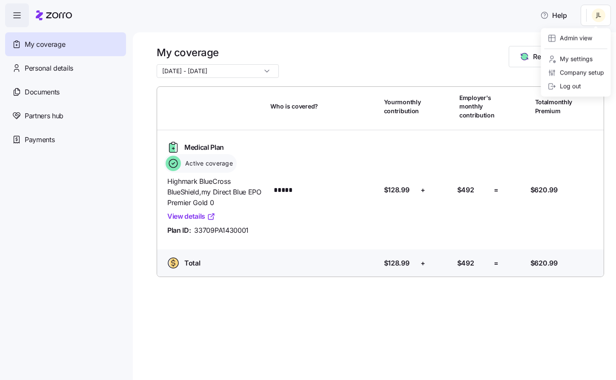
click at [599, 19] on html "Help My coverage Personal details Documents Partners hub Payments My coverage […" at bounding box center [308, 187] width 616 height 375
click at [574, 36] on div "Admin view" at bounding box center [570, 38] width 44 height 9
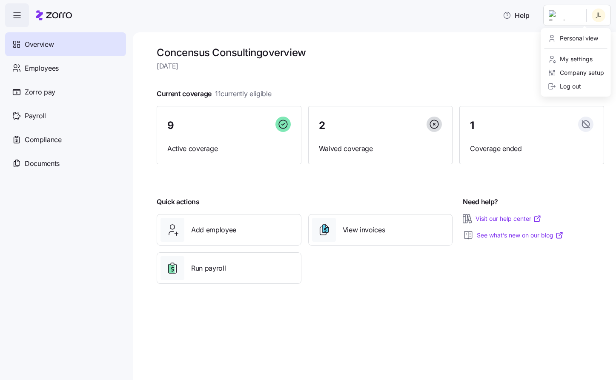
click at [578, 15] on html "Help Overview Employees Zorro pay Payroll Compliance Documents Concensus Consul…" at bounding box center [308, 187] width 616 height 375
click at [575, 60] on div "My settings" at bounding box center [570, 58] width 45 height 9
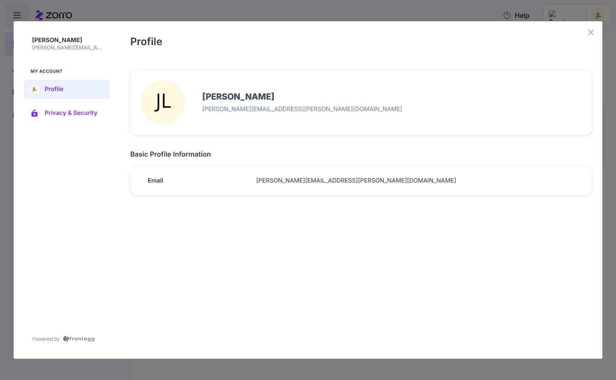
click at [80, 111] on span "Privacy & Security" at bounding box center [74, 113] width 58 height 7
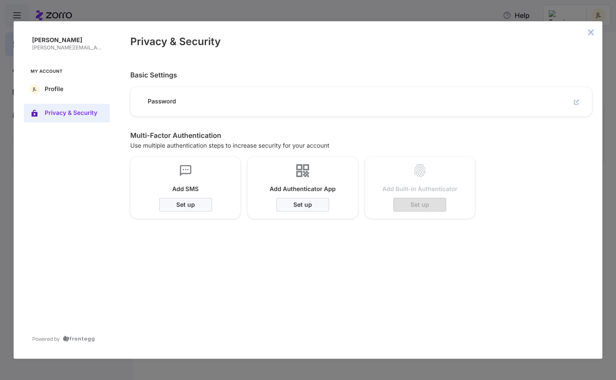
click at [591, 33] on icon "close admin-box" at bounding box center [591, 32] width 6 height 6
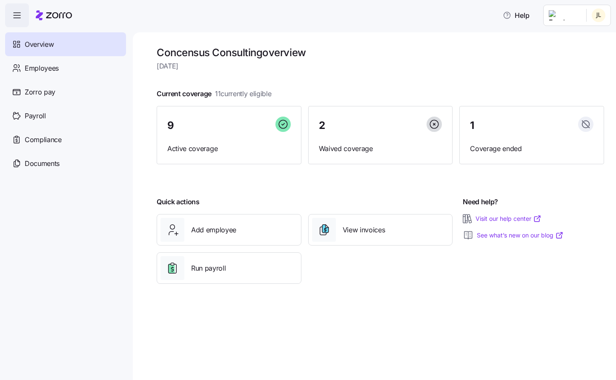
click at [575, 17] on html "Help Overview Employees Zorro pay Payroll Compliance Documents Concensus Consul…" at bounding box center [308, 187] width 616 height 375
click at [576, 73] on div "Company setup" at bounding box center [576, 72] width 56 height 9
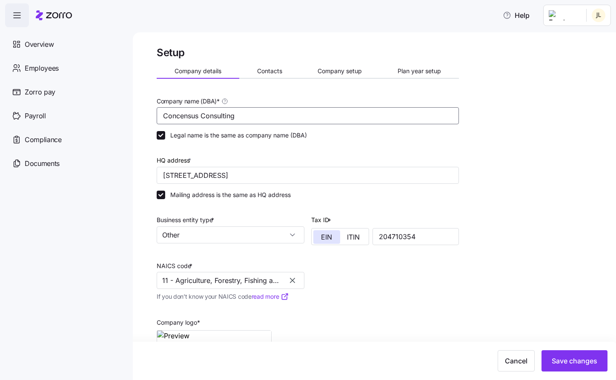
click at [247, 118] on input "Concensus Consulting" at bounding box center [308, 115] width 302 height 17
type input "Concensus Technologies"
click at [250, 152] on div at bounding box center [308, 150] width 302 height 9
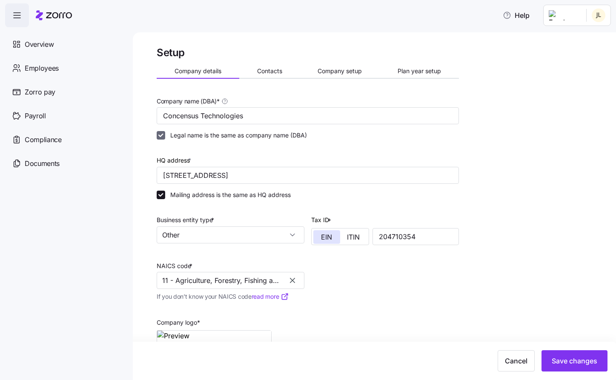
click at [163, 136] on input "Legal name is the same as company name (DBA)" at bounding box center [161, 135] width 9 height 9
checkbox input "false"
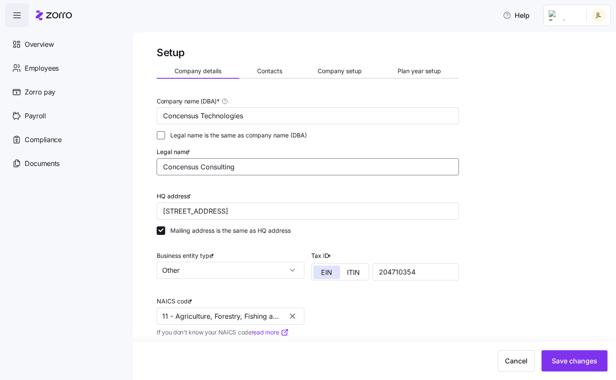
click at [247, 165] on input "Concensus Consulting" at bounding box center [308, 166] width 302 height 17
type input "Concensus Consulting LLC DBA Concensus Technologies"
click at [293, 271] on input "Other" at bounding box center [231, 270] width 148 height 17
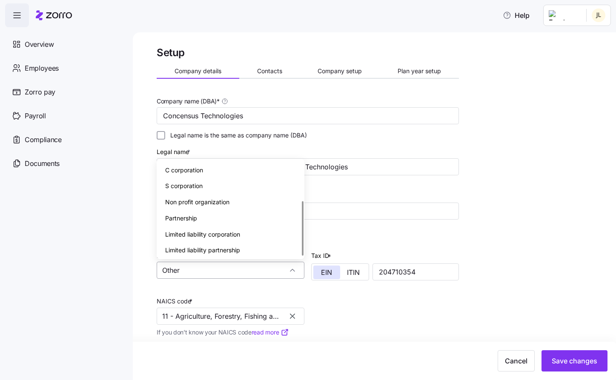
scroll to position [67, 0]
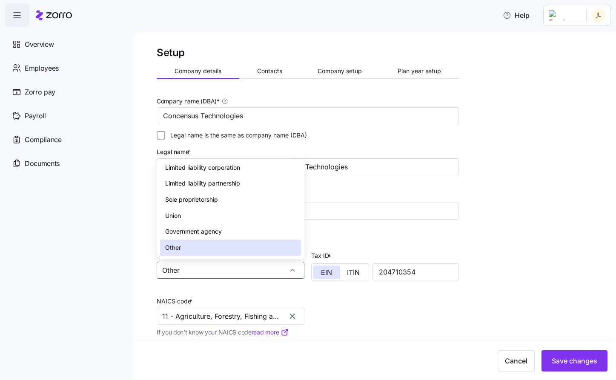
click at [260, 169] on div "Limited liability corporation" at bounding box center [230, 168] width 141 height 16
type input "Limited liability corporation"
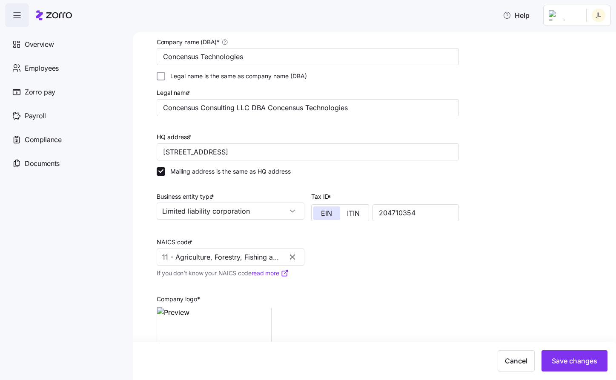
scroll to position [68, 0]
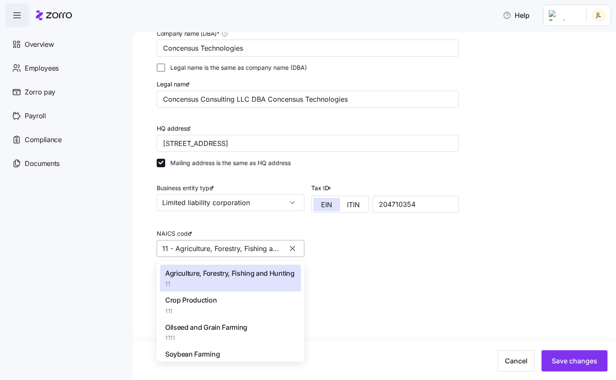
click at [243, 251] on input "11 - Agriculture, Forestry, Fishing and Hunting" at bounding box center [231, 248] width 148 height 17
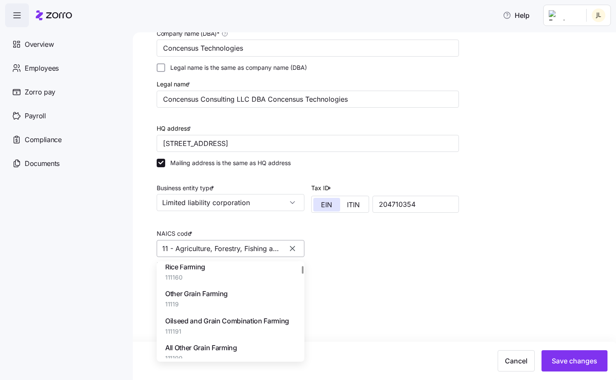
scroll to position [391, 0]
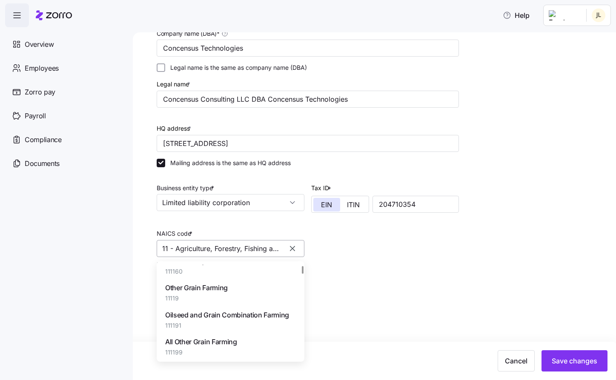
click at [166, 251] on input "11 - Agriculture, Forestry, Fishing and Hunting" at bounding box center [231, 248] width 148 height 17
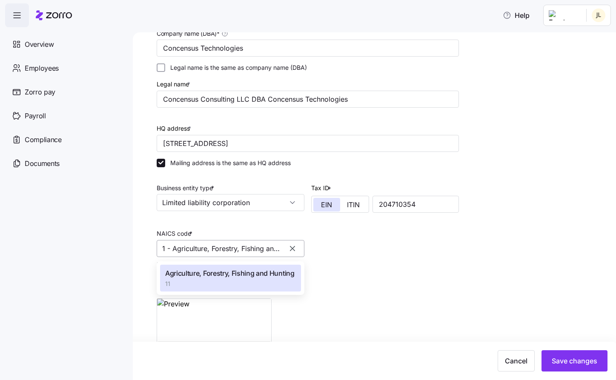
scroll to position [0, 0]
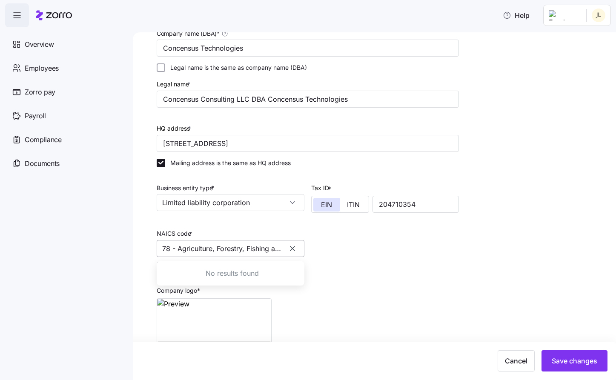
type input "11 - Agriculture, Forestry, Fishing and Hunting"
click at [289, 249] on icon "button" at bounding box center [292, 248] width 9 height 9
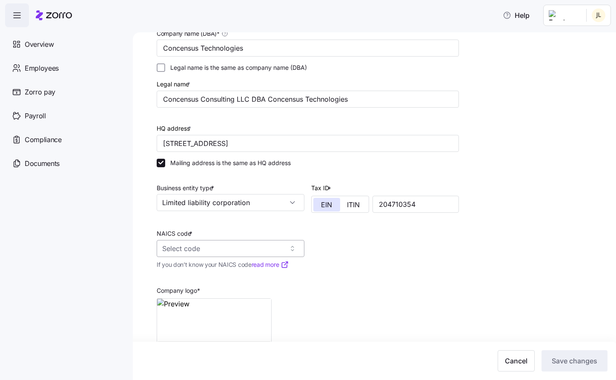
click at [236, 250] on input "NAICS code *" at bounding box center [231, 248] width 148 height 17
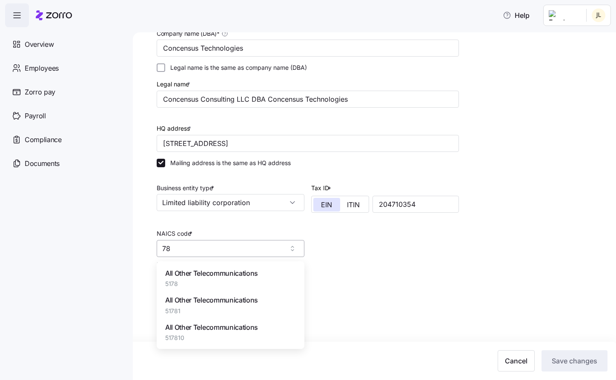
type input "7"
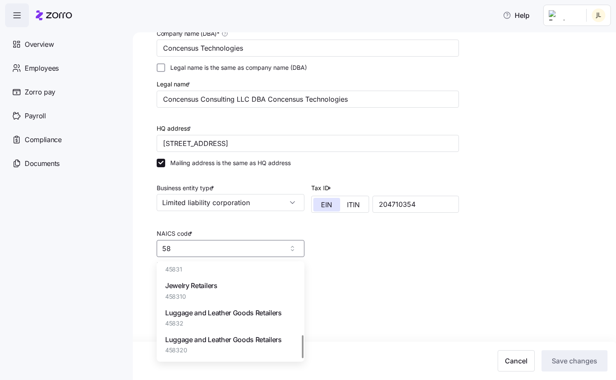
type input "5"
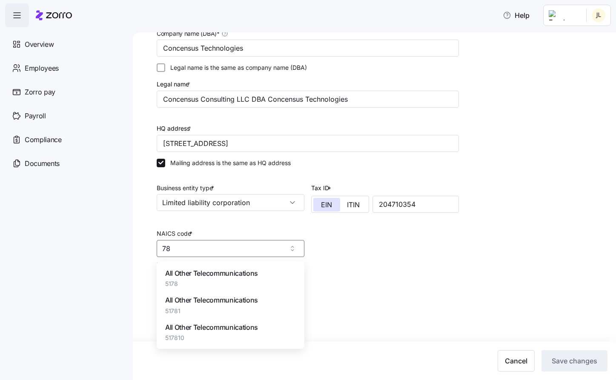
type input "7"
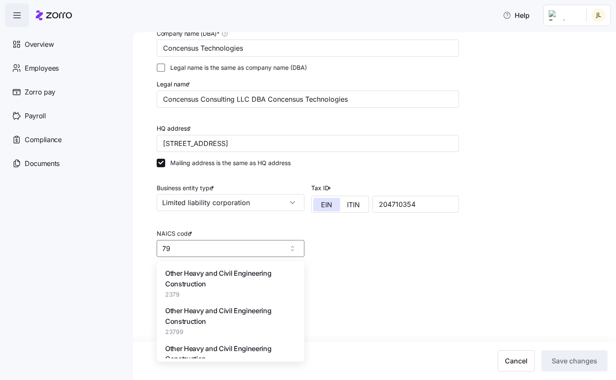
type input "7"
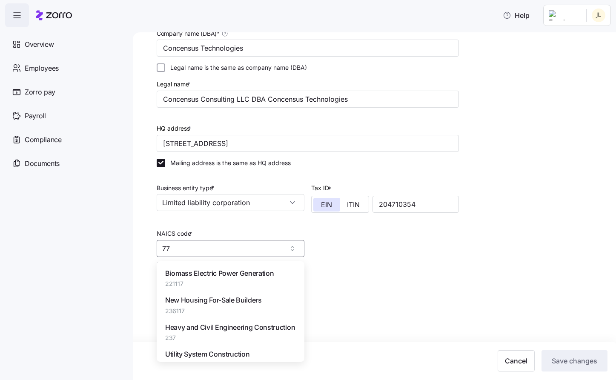
type input "7"
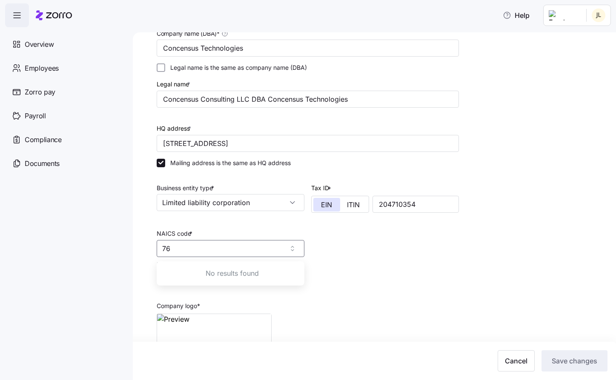
type input "7"
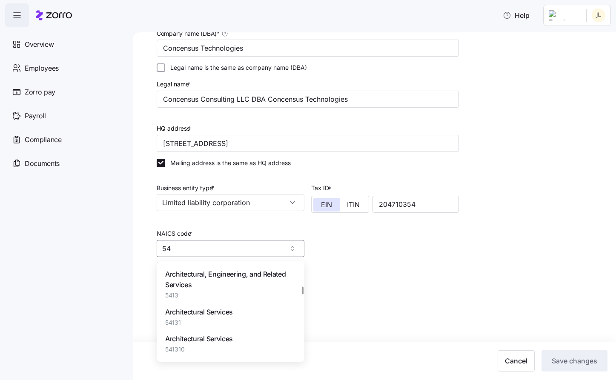
scroll to position [770, 0]
type input "54"
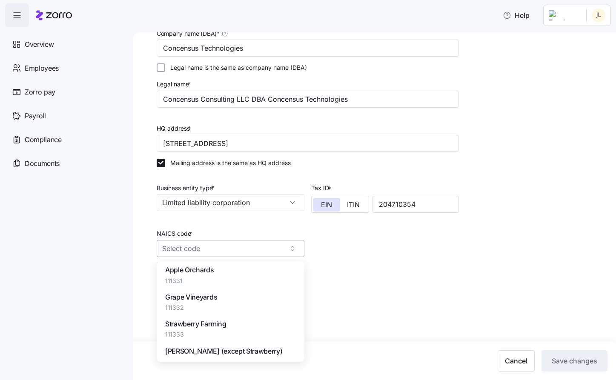
click at [206, 247] on input "NAICS code *" at bounding box center [231, 248] width 148 height 17
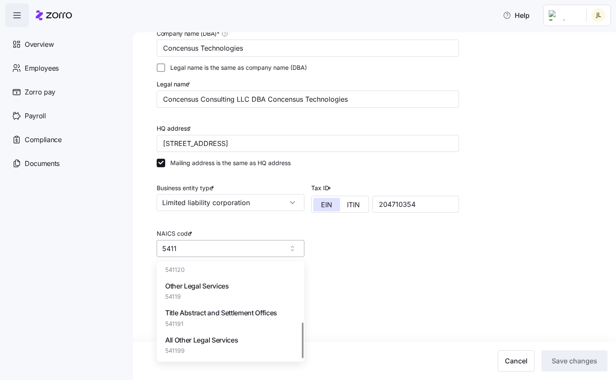
scroll to position [149, 0]
type input "5411"
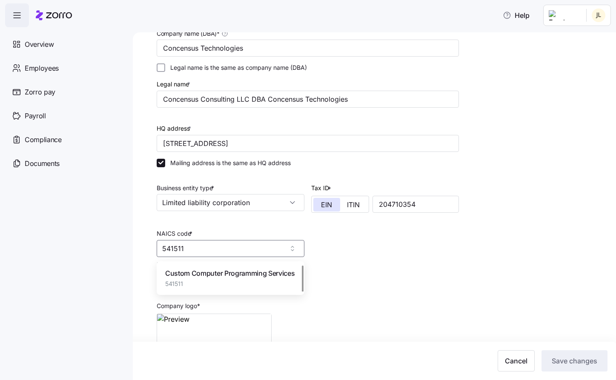
scroll to position [0, 0]
click at [234, 271] on span "Custom Computer Programming Services" at bounding box center [229, 273] width 129 height 11
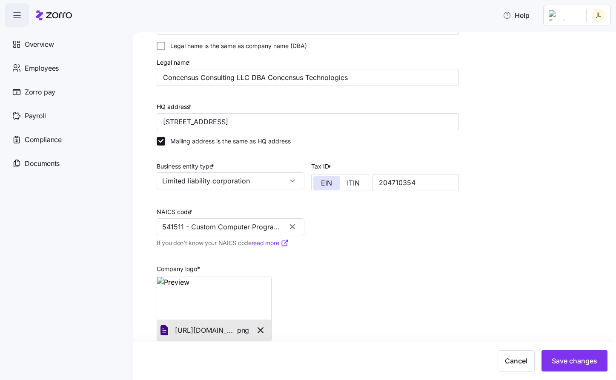
scroll to position [103, 0]
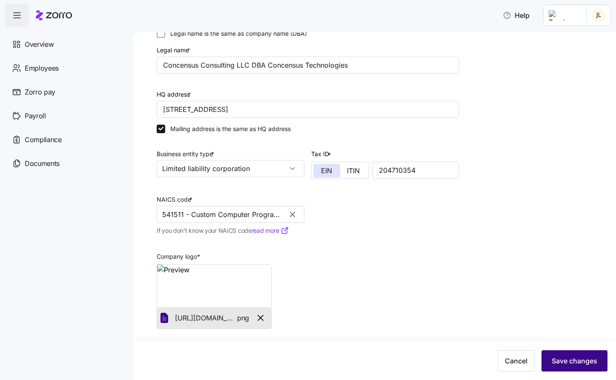
type input "541511 - Custom Computer Programming Services"
click at [562, 359] on span "Save changes" at bounding box center [574, 361] width 46 height 10
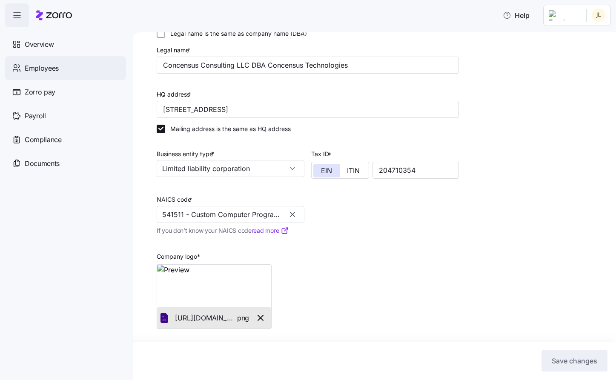
click at [40, 72] on span "Employees" at bounding box center [42, 68] width 34 height 11
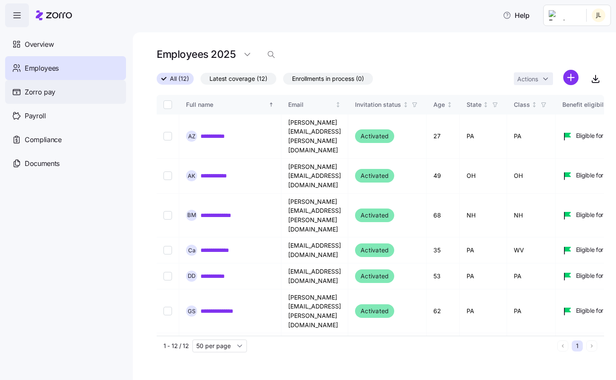
click at [43, 92] on span "Zorro pay" at bounding box center [40, 92] width 31 height 11
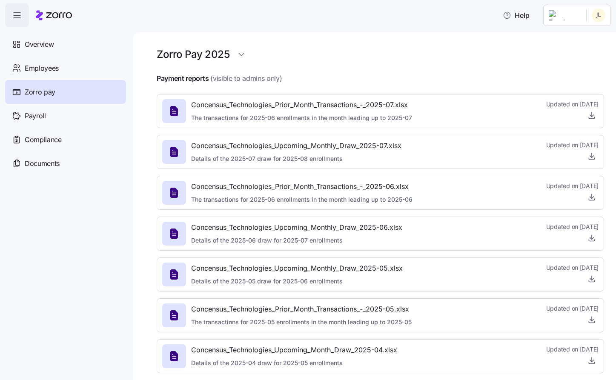
click at [38, 118] on span "Payroll" at bounding box center [35, 116] width 21 height 11
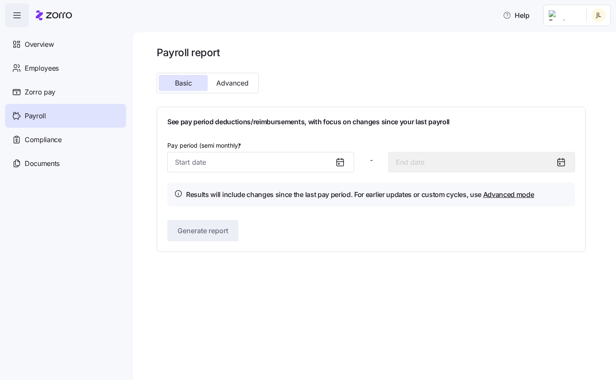
click at [570, 20] on html "Help Overview Employees Zorro pay Payroll Compliance Documents Payroll report B…" at bounding box center [308, 187] width 616 height 375
click at [571, 75] on div "Company setup" at bounding box center [576, 72] width 56 height 9
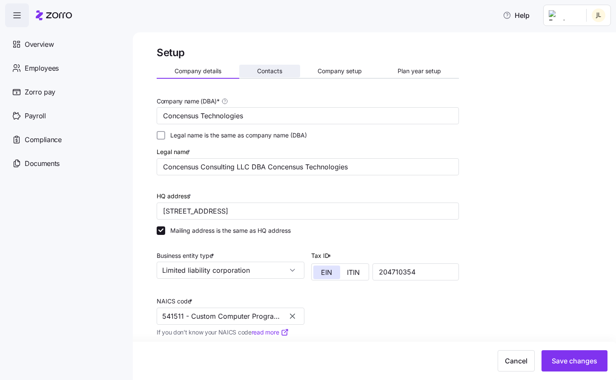
click at [271, 73] on span "Contacts" at bounding box center [269, 71] width 25 height 6
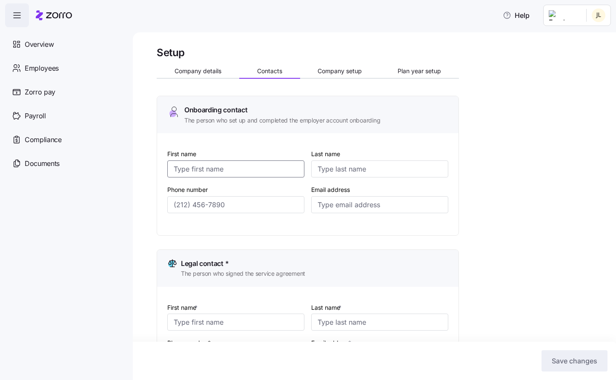
click at [239, 167] on input "First name" at bounding box center [235, 168] width 137 height 17
type input "[PERSON_NAME]"
type input "[PHONE_NUMBER]"
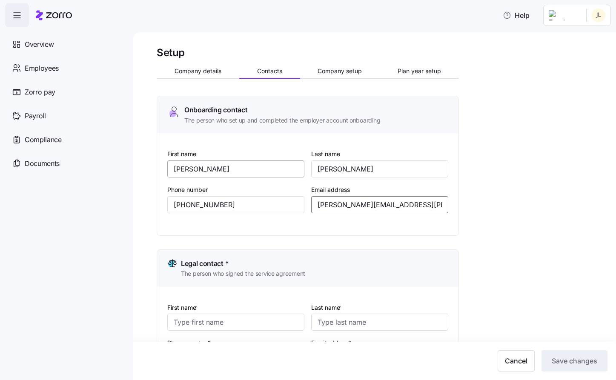
type input "[PERSON_NAME][EMAIL_ADDRESS][PERSON_NAME][DOMAIN_NAME]"
type input "[PERSON_NAME]"
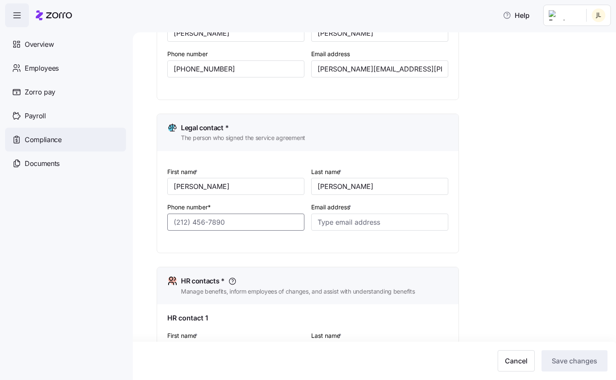
scroll to position [139, 0]
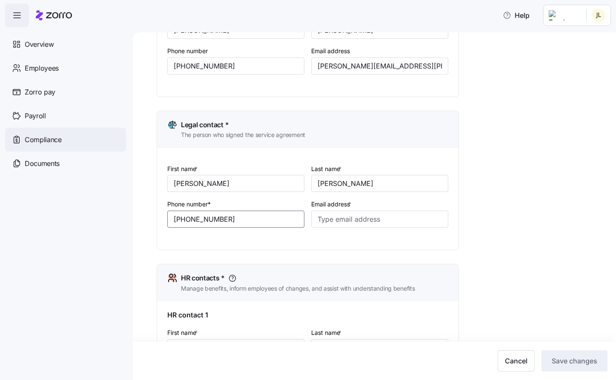
type input "[PHONE_NUMBER]"
type input "[PERSON_NAME][EMAIL_ADDRESS][PERSON_NAME][DOMAIN_NAME]"
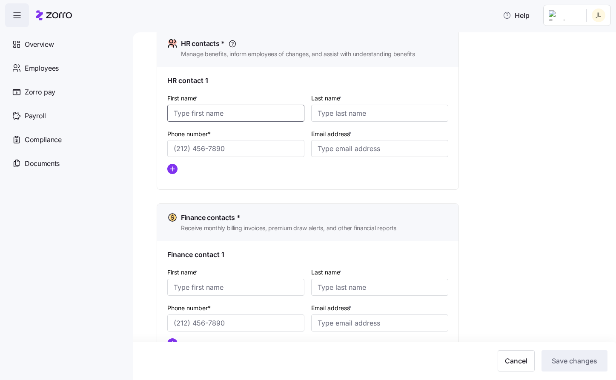
scroll to position [379, 0]
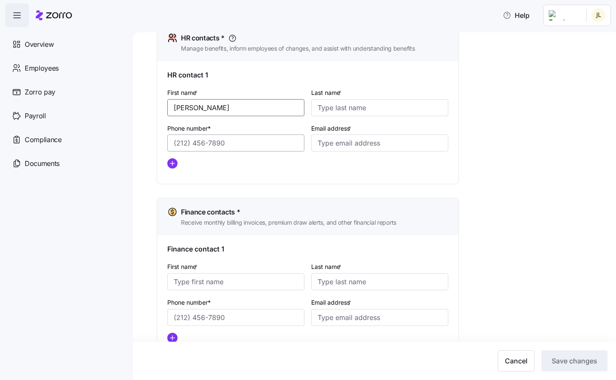
type input "[PERSON_NAME]"
type input "[PHONE_NUMBER]"
type input "[PERSON_NAME][EMAIL_ADDRESS][PERSON_NAME][DOMAIN_NAME]"
type input "C"
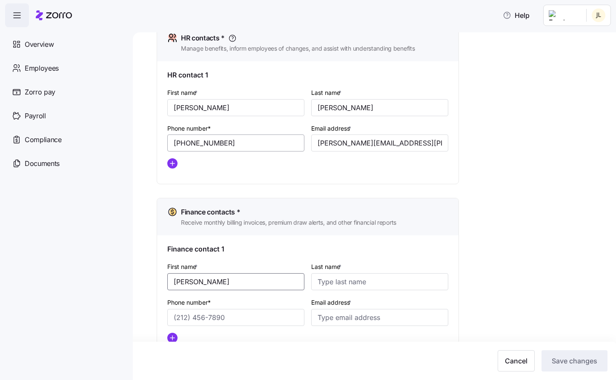
type input "[PERSON_NAME]"
type input "[PHONE_NUMBER]"
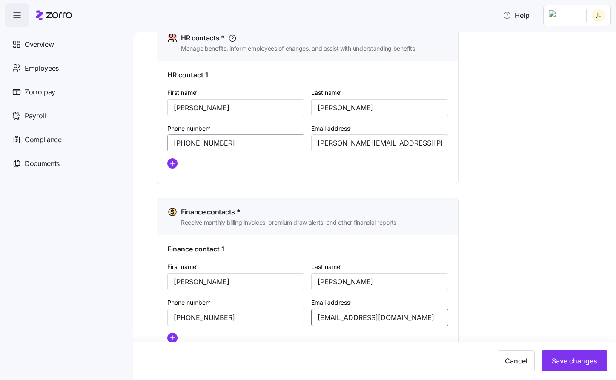
type input "[EMAIL_ADDRESS][DOMAIN_NAME]"
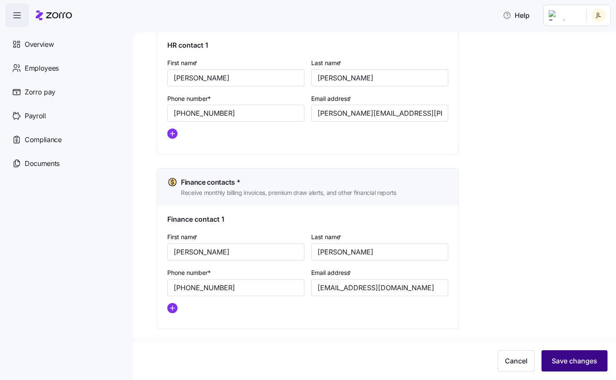
click at [569, 361] on span "Save changes" at bounding box center [574, 361] width 46 height 10
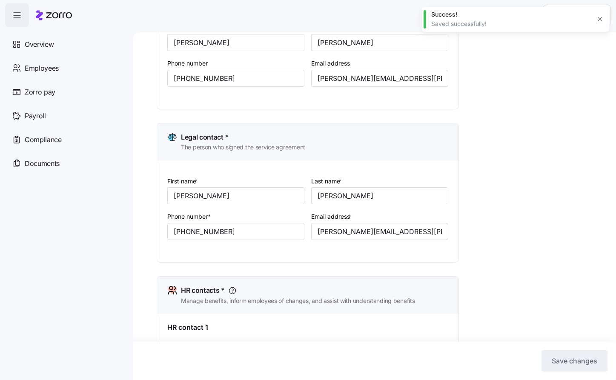
scroll to position [0, 0]
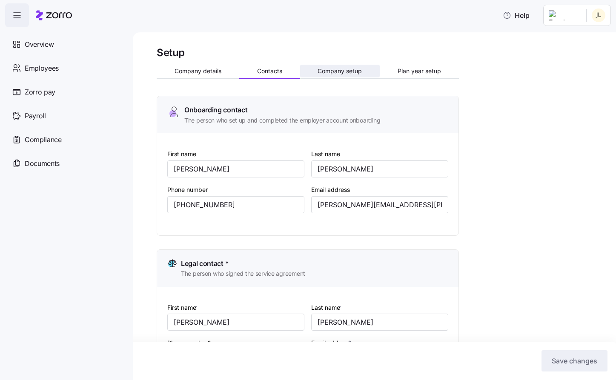
click at [345, 76] on button "Company setup" at bounding box center [340, 71] width 80 height 13
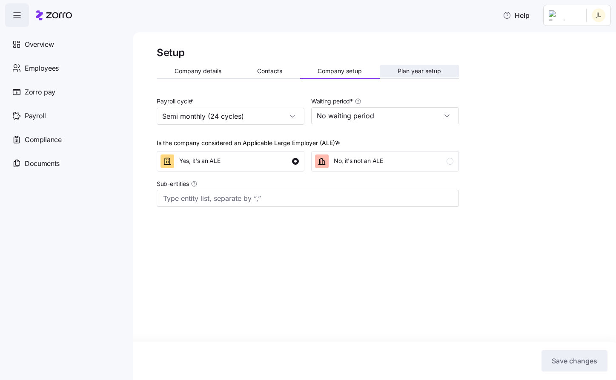
click at [427, 69] on span "Plan year setup" at bounding box center [418, 71] width 43 height 6
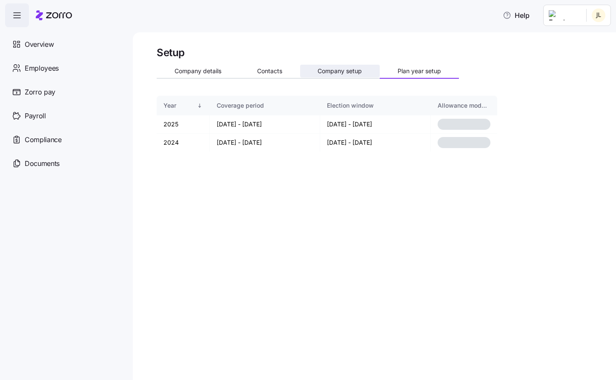
click at [351, 72] on span "Company setup" at bounding box center [339, 71] width 44 height 6
